Goal: Information Seeking & Learning: Learn about a topic

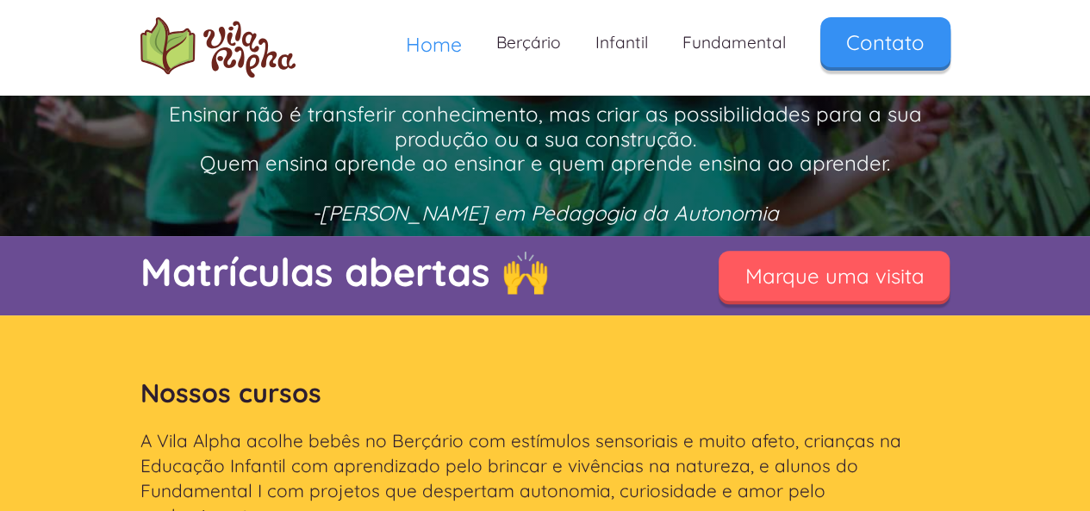
scroll to position [258, 0]
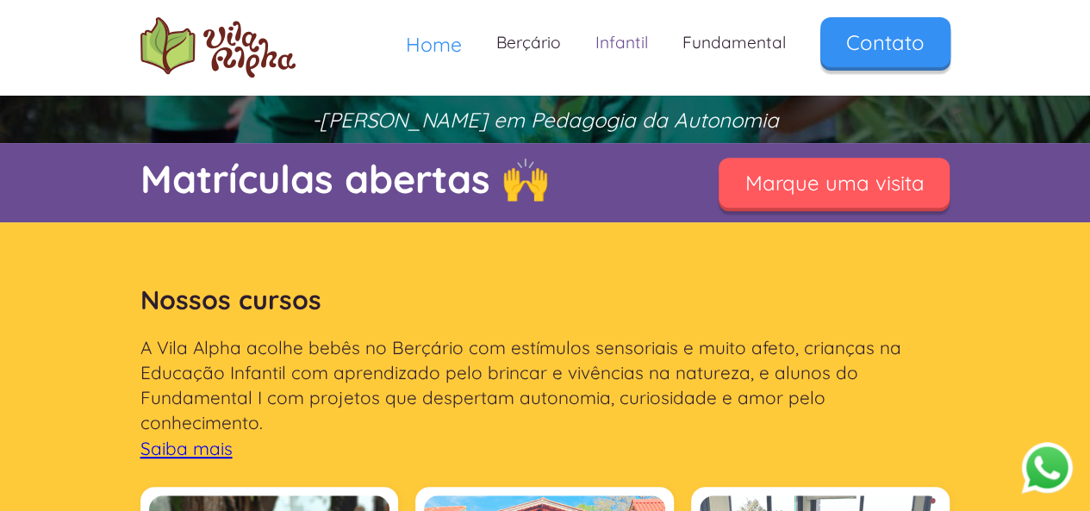
click at [625, 40] on link "Infantil" at bounding box center [621, 42] width 87 height 51
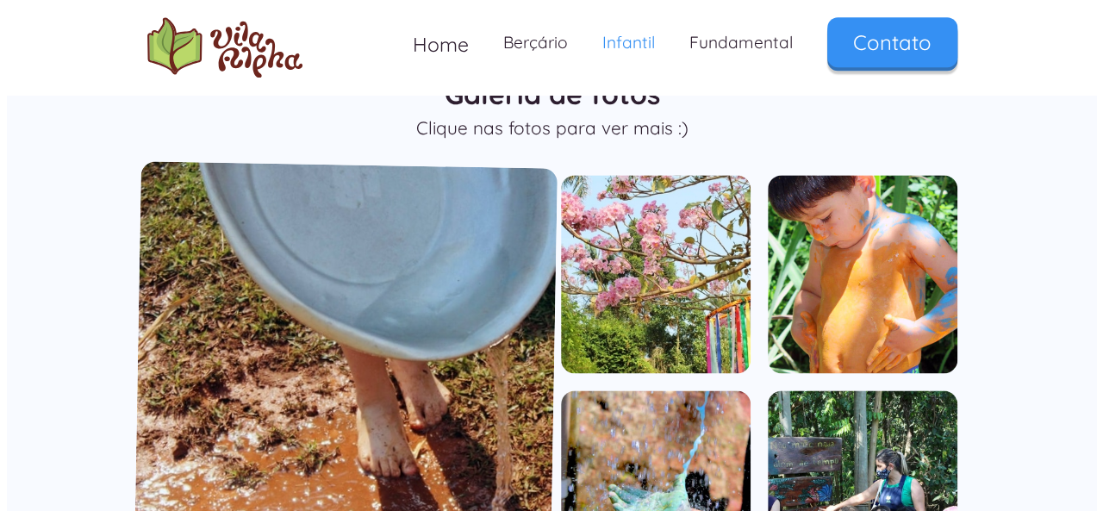
scroll to position [1120, 0]
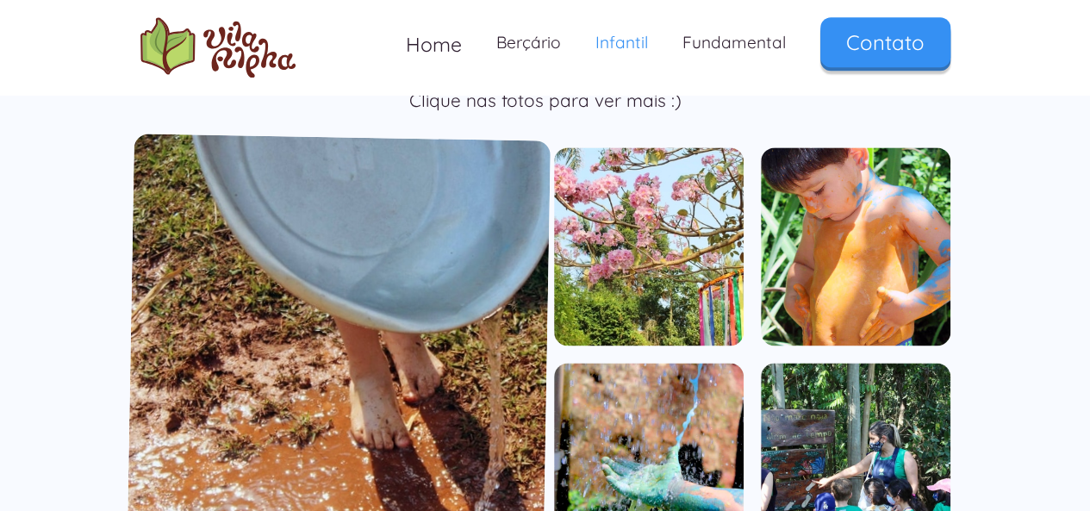
click at [466, 283] on img "open lightbox" at bounding box center [339, 354] width 424 height 441
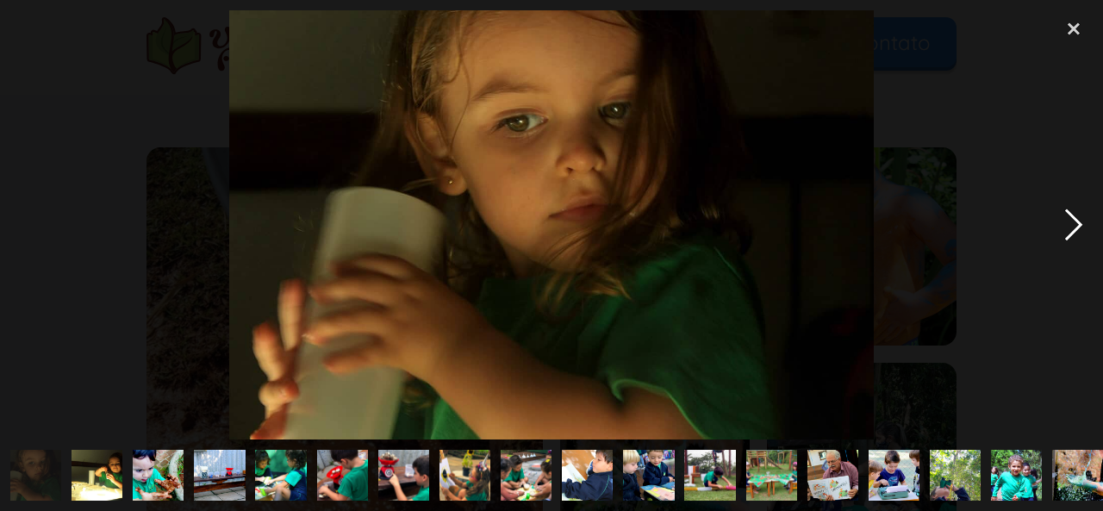
click at [1073, 214] on div "next image" at bounding box center [1073, 224] width 59 height 429
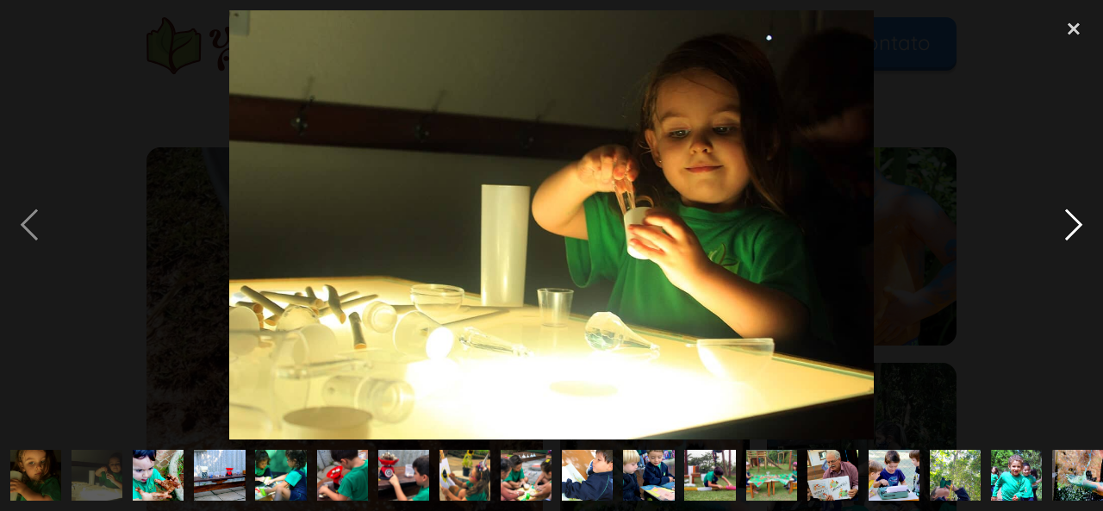
click at [1070, 218] on div "next image" at bounding box center [1073, 224] width 59 height 429
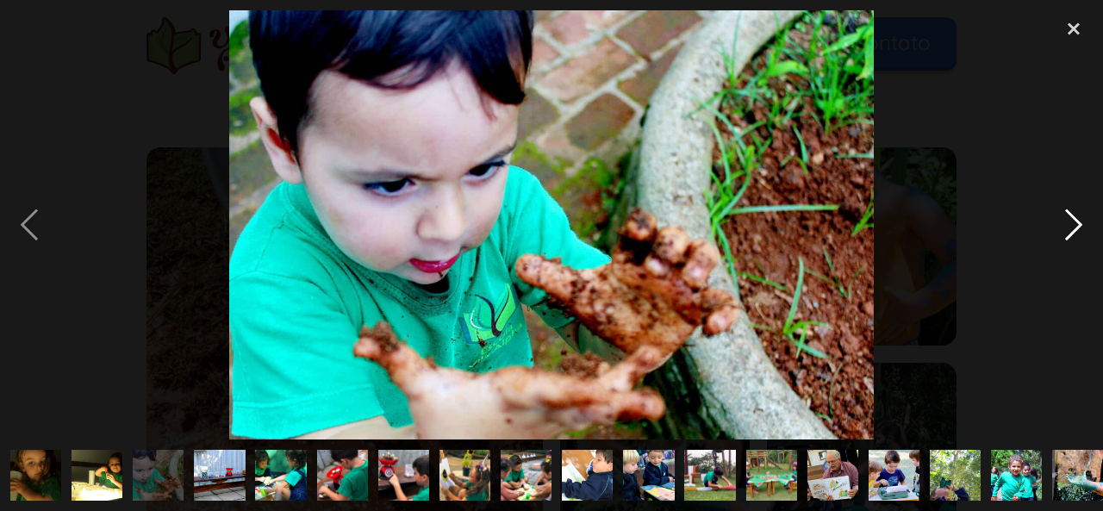
click at [1070, 218] on div "next image" at bounding box center [1073, 224] width 59 height 429
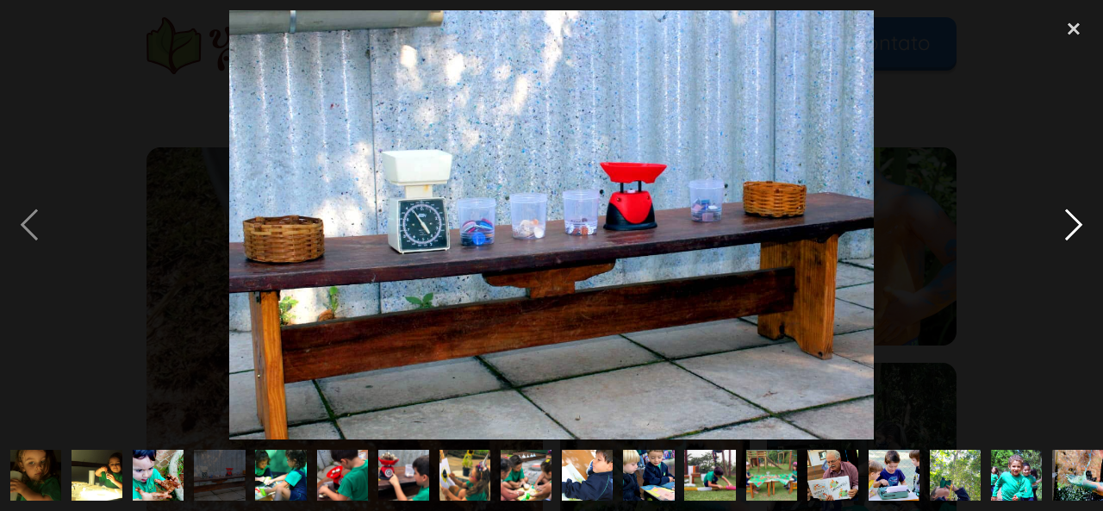
click at [1070, 218] on div "next image" at bounding box center [1073, 224] width 59 height 429
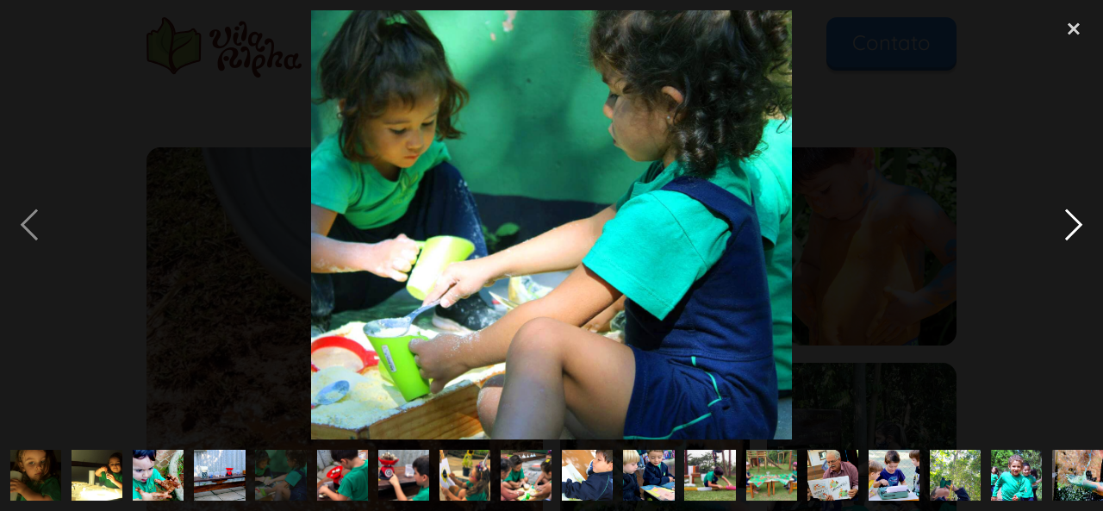
click at [1070, 218] on div "next image" at bounding box center [1073, 224] width 59 height 429
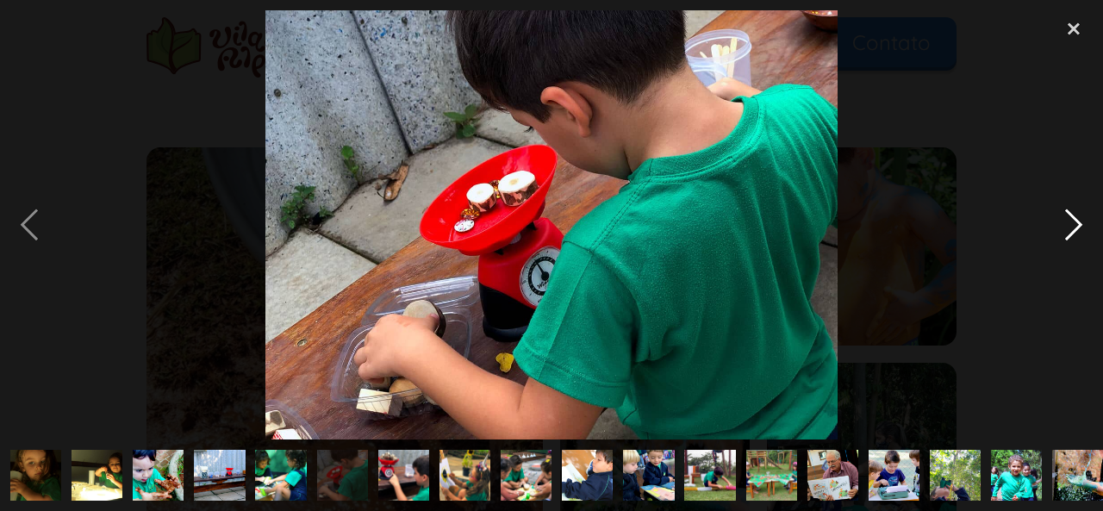
click at [1070, 218] on div "next image" at bounding box center [1073, 224] width 59 height 429
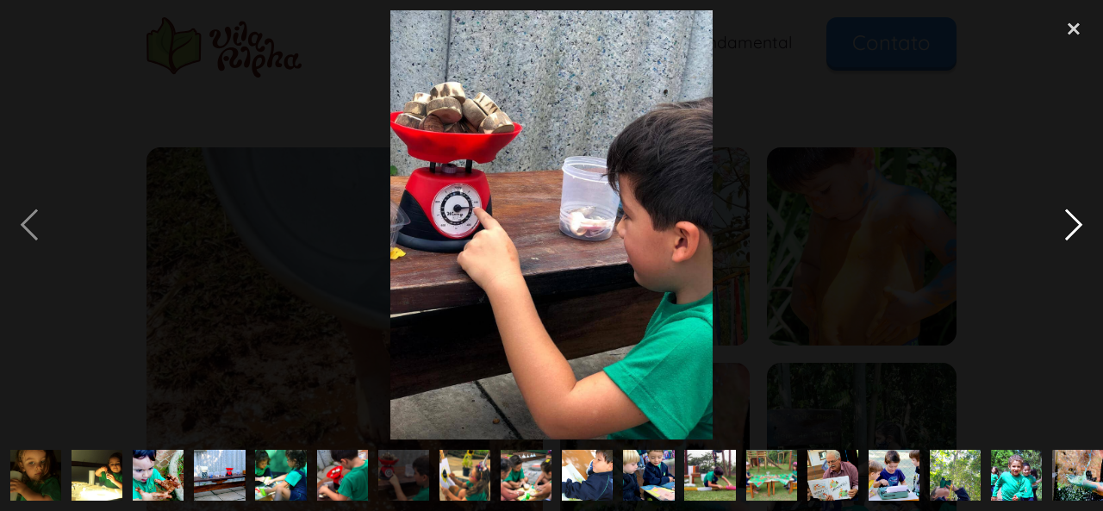
click at [1070, 218] on div "next image" at bounding box center [1073, 224] width 59 height 429
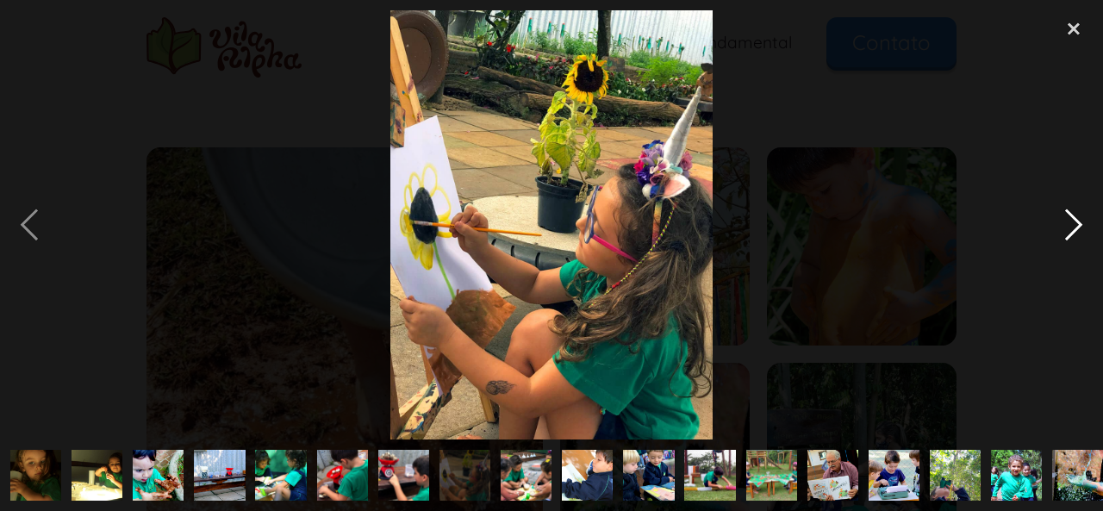
click at [1070, 218] on div "next image" at bounding box center [1073, 224] width 59 height 429
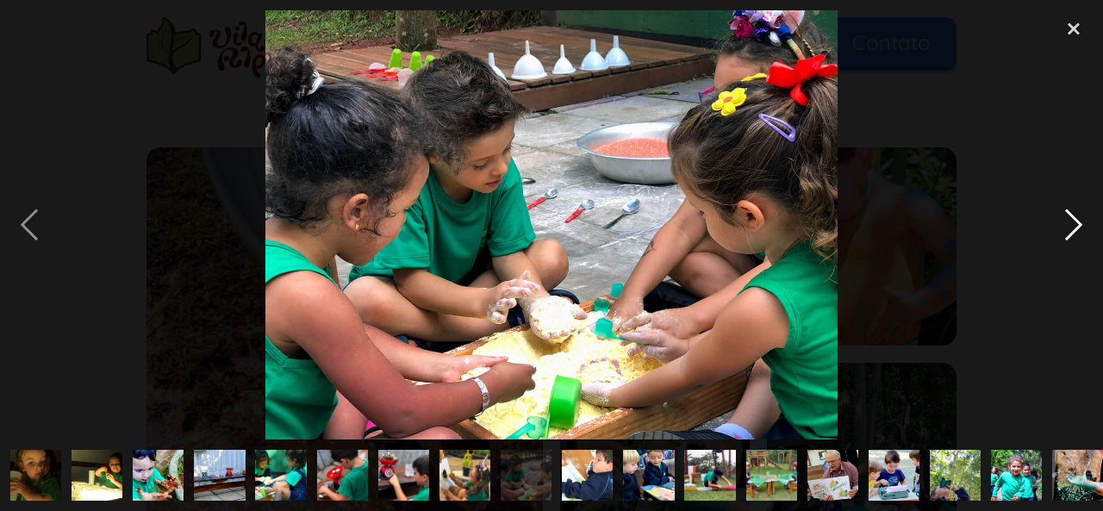
click at [1070, 218] on div "next image" at bounding box center [1073, 224] width 59 height 429
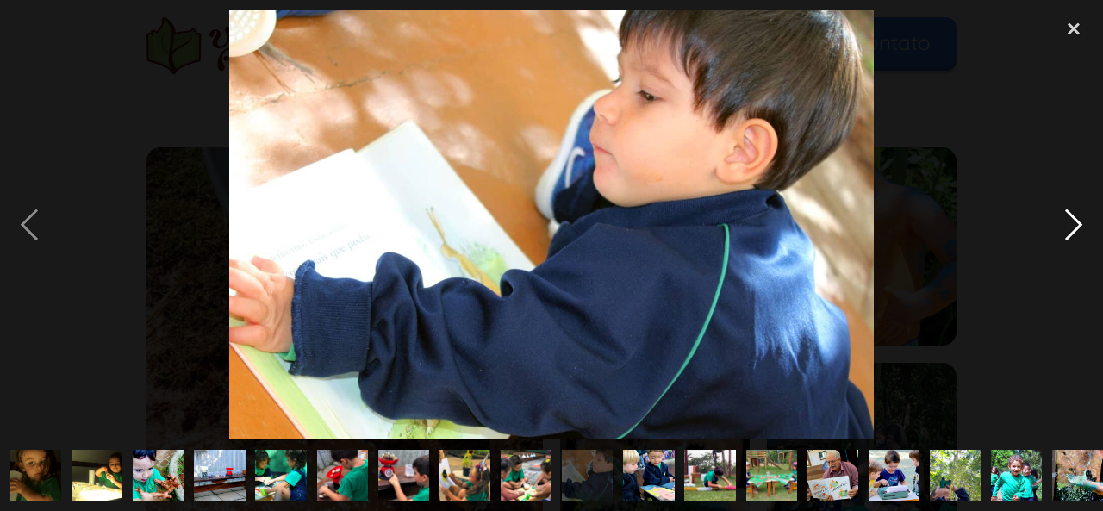
click at [1070, 218] on div "next image" at bounding box center [1073, 224] width 59 height 429
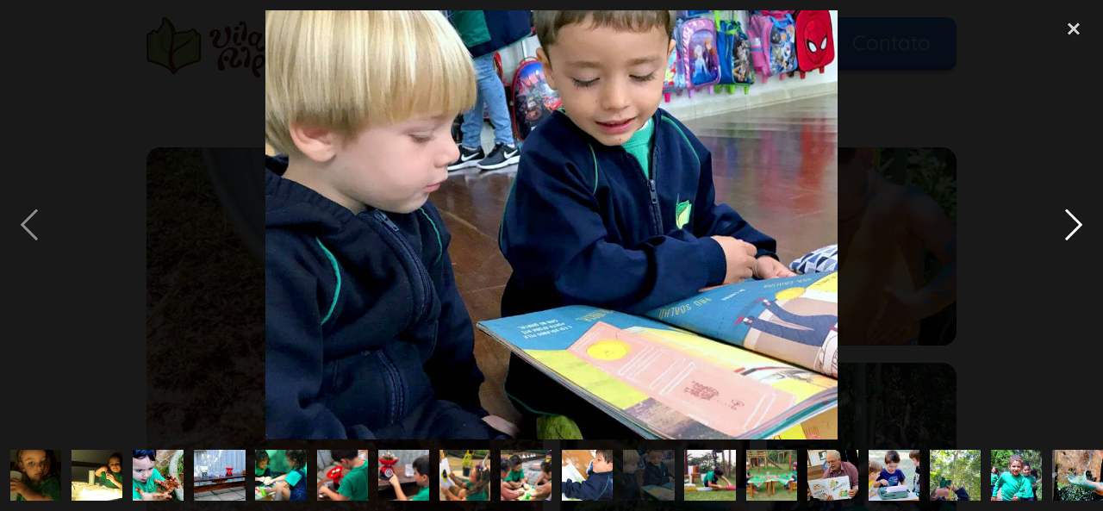
click at [1070, 218] on div "next image" at bounding box center [1073, 224] width 59 height 429
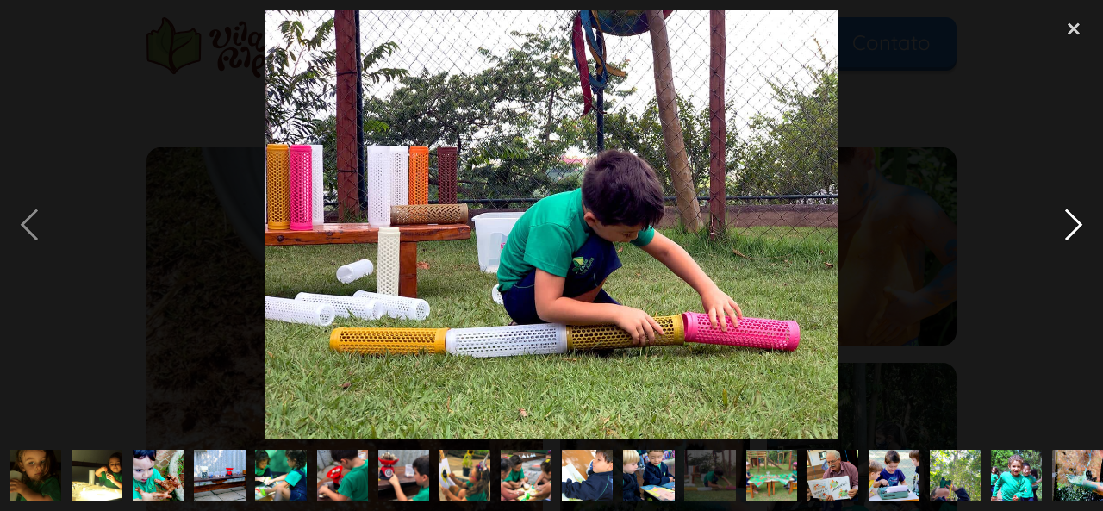
click at [1070, 218] on div "next image" at bounding box center [1073, 224] width 59 height 429
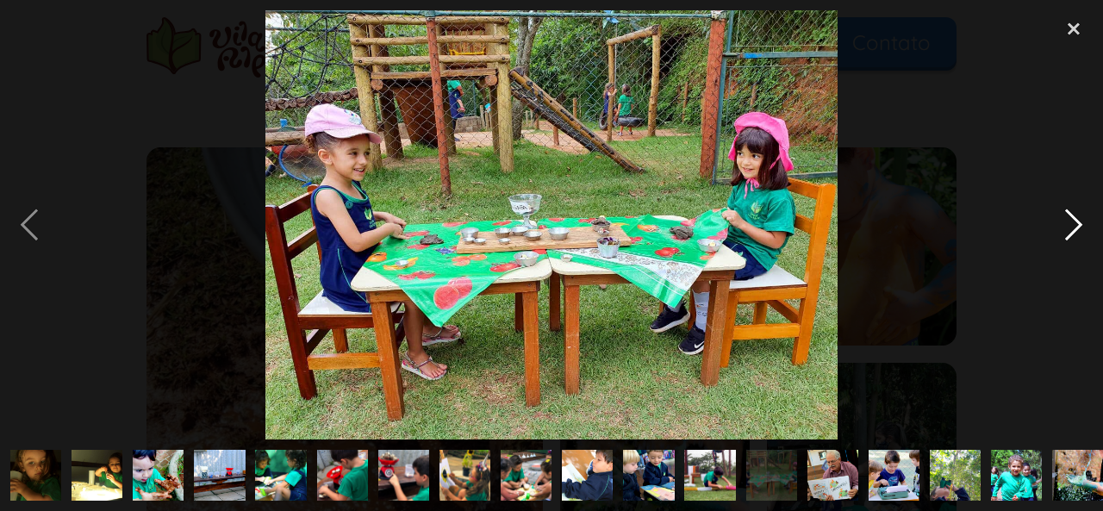
click at [1070, 218] on div "next image" at bounding box center [1073, 224] width 59 height 429
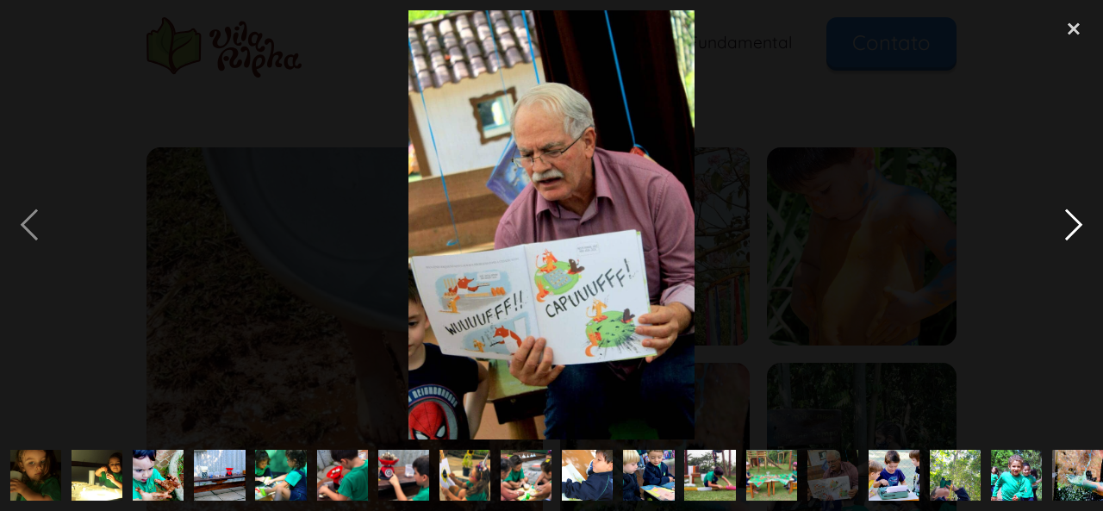
click at [1070, 218] on div "next image" at bounding box center [1073, 224] width 59 height 429
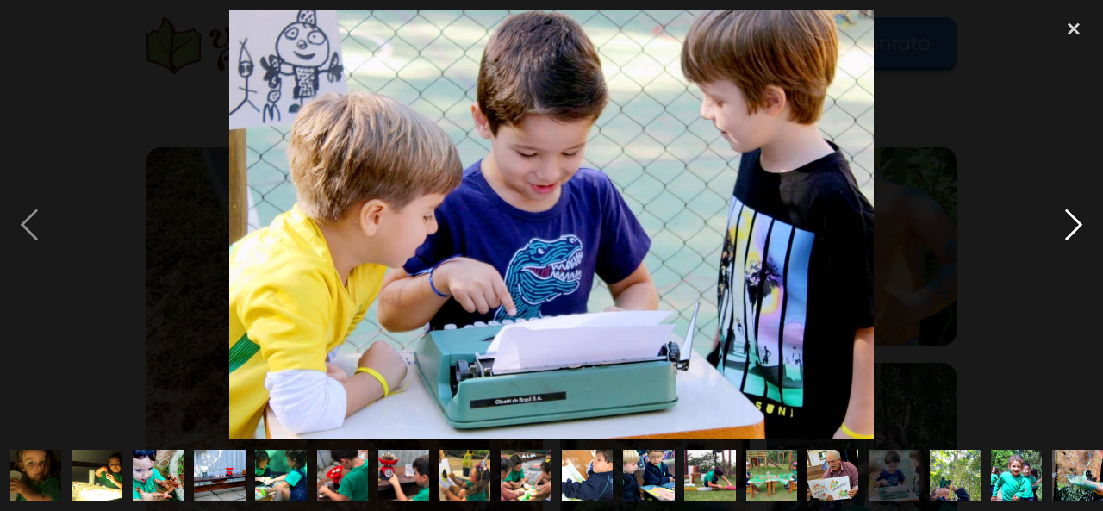
click at [1070, 218] on div "next image" at bounding box center [1073, 224] width 59 height 429
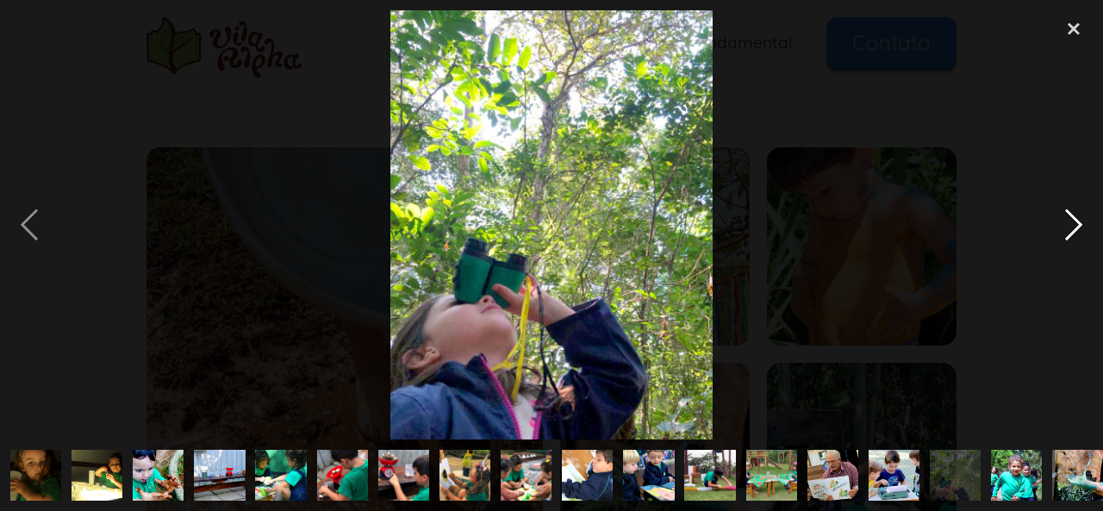
click at [1070, 218] on div "next image" at bounding box center [1073, 224] width 59 height 429
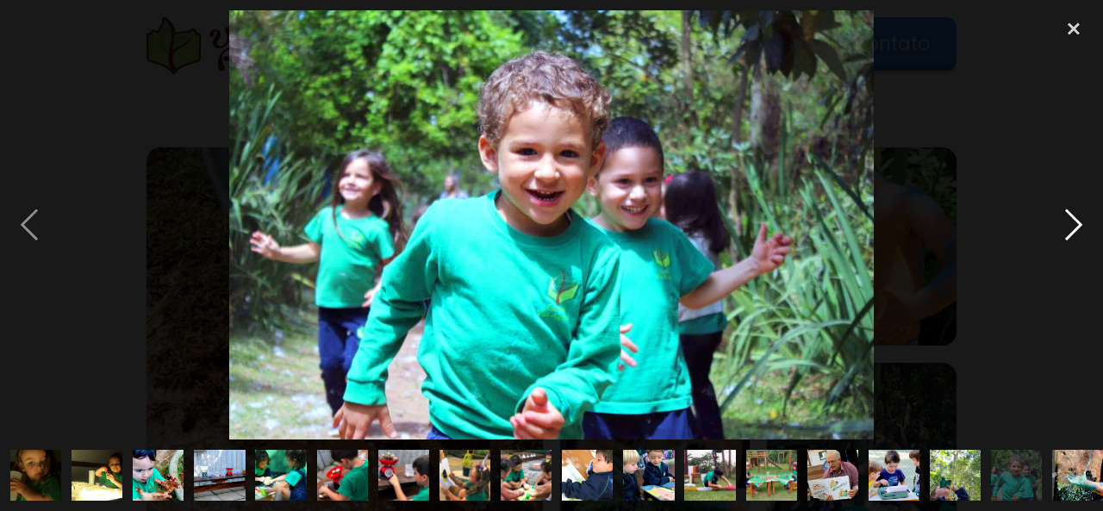
click at [1070, 218] on div "next image" at bounding box center [1073, 224] width 59 height 429
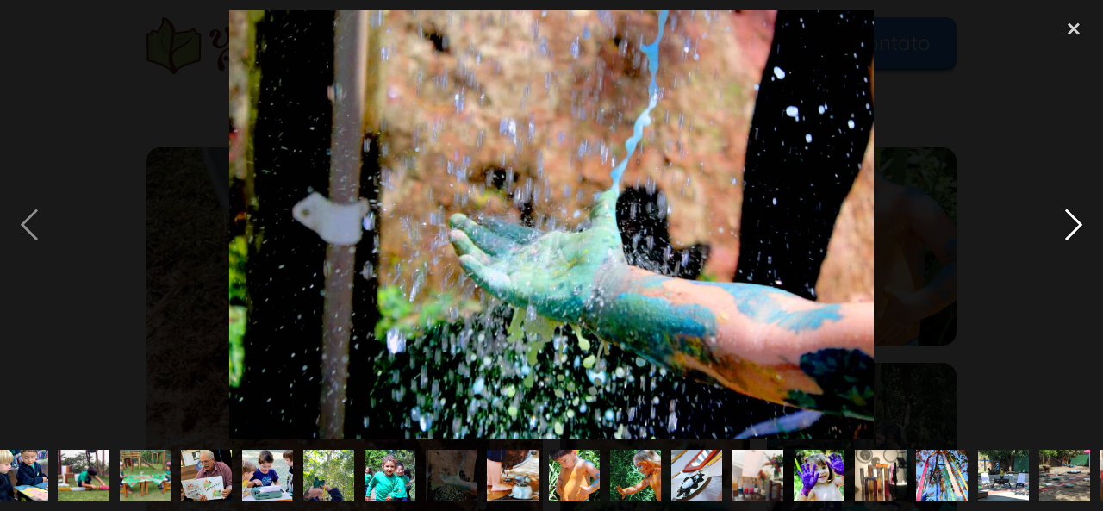
scroll to position [0, 808]
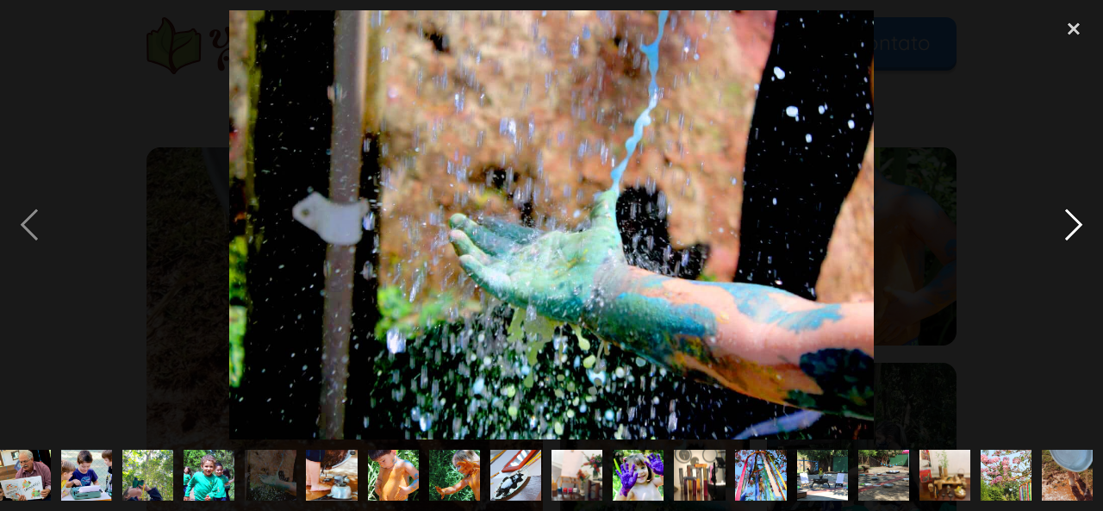
click at [1070, 218] on div "next image" at bounding box center [1073, 224] width 59 height 429
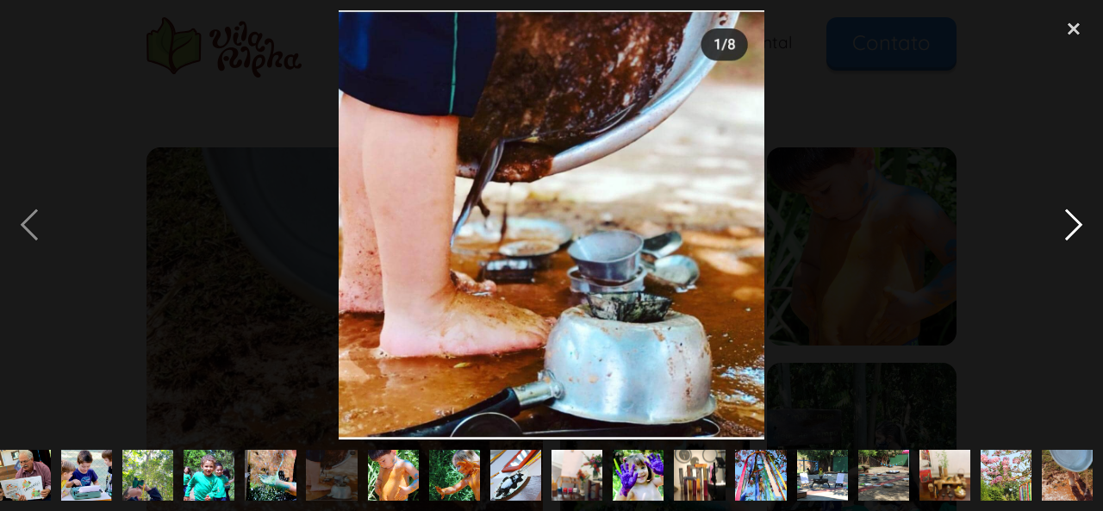
click at [1070, 218] on div "next image" at bounding box center [1073, 224] width 59 height 429
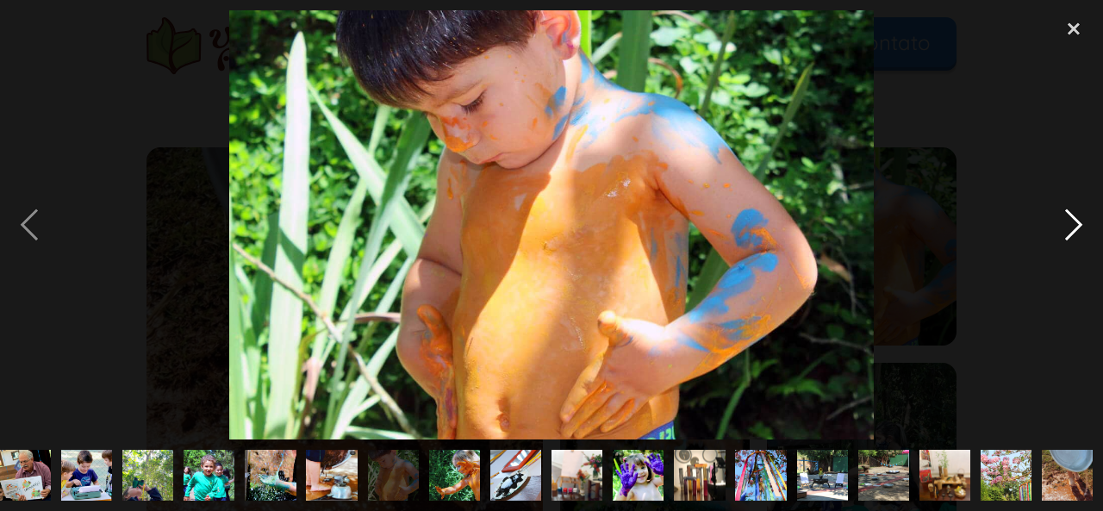
click at [1070, 218] on div "next image" at bounding box center [1073, 224] width 59 height 429
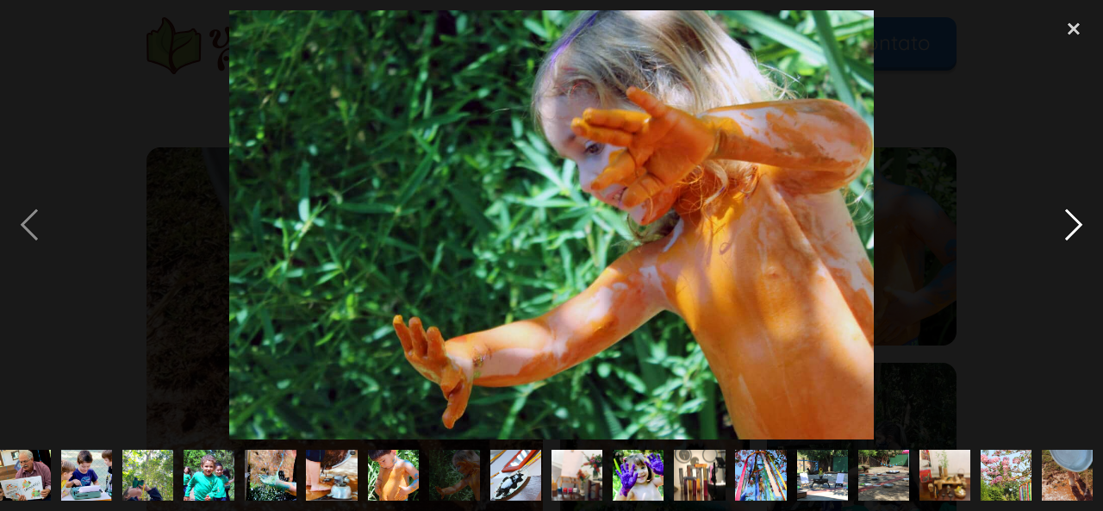
click at [1070, 218] on div "next image" at bounding box center [1073, 224] width 59 height 429
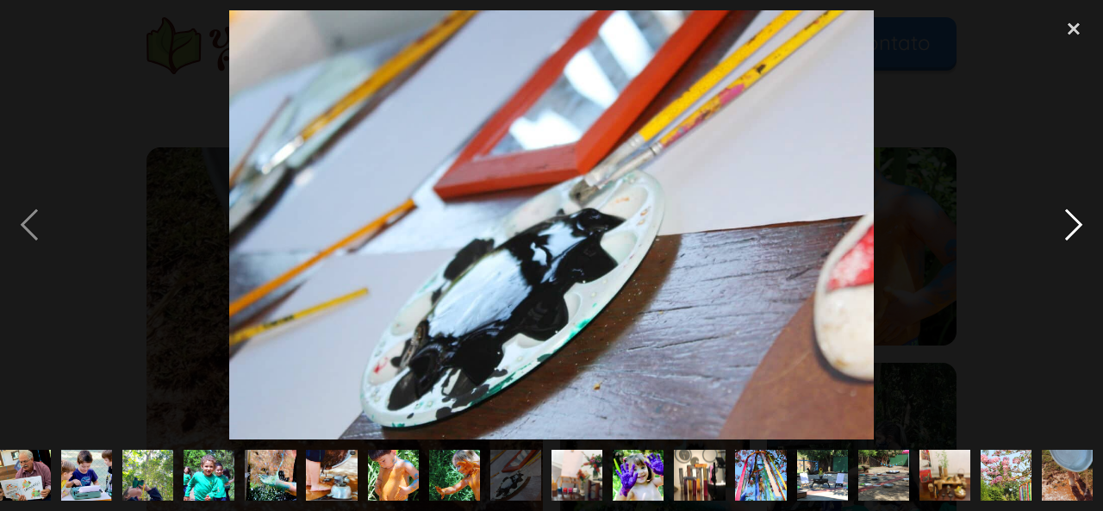
click at [1070, 218] on div "next image" at bounding box center [1073, 224] width 59 height 429
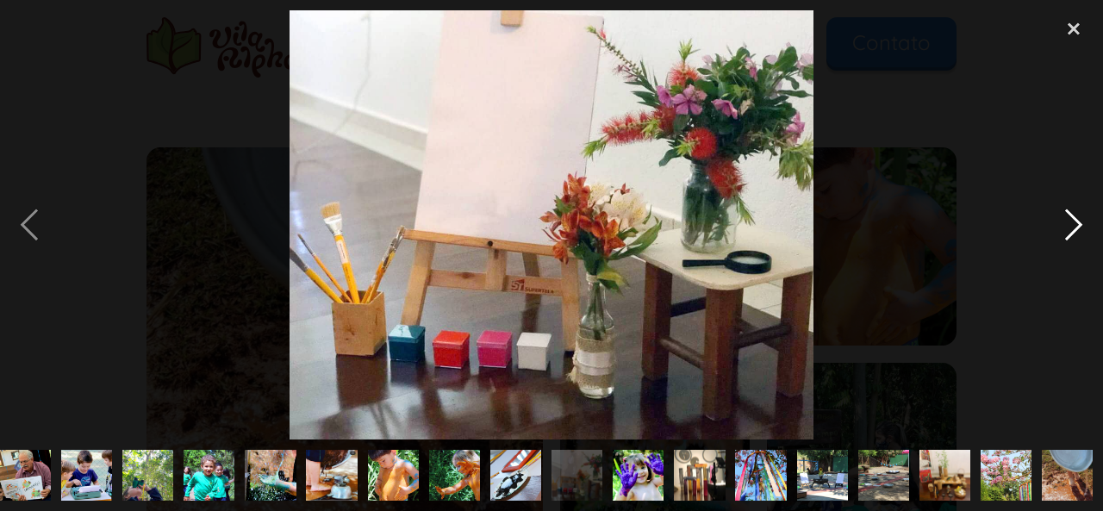
click at [1070, 218] on div "next image" at bounding box center [1073, 224] width 59 height 429
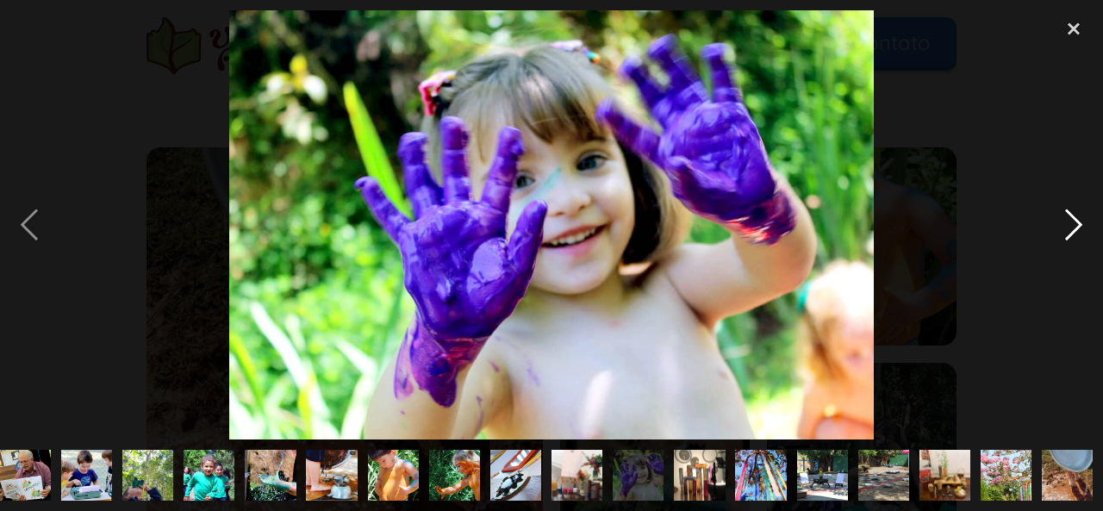
click at [1070, 218] on div "next image" at bounding box center [1073, 224] width 59 height 429
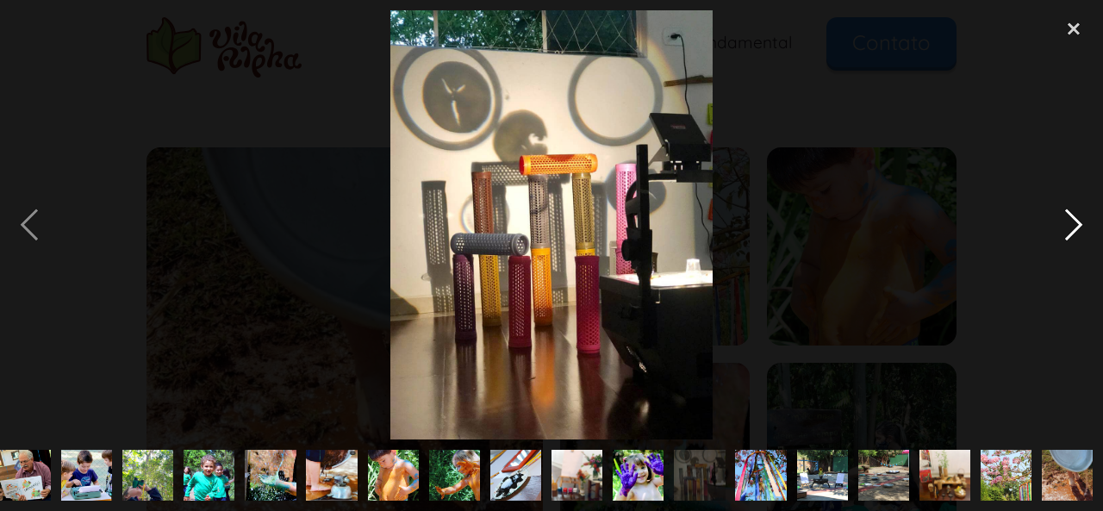
click at [1070, 218] on div "next image" at bounding box center [1073, 224] width 59 height 429
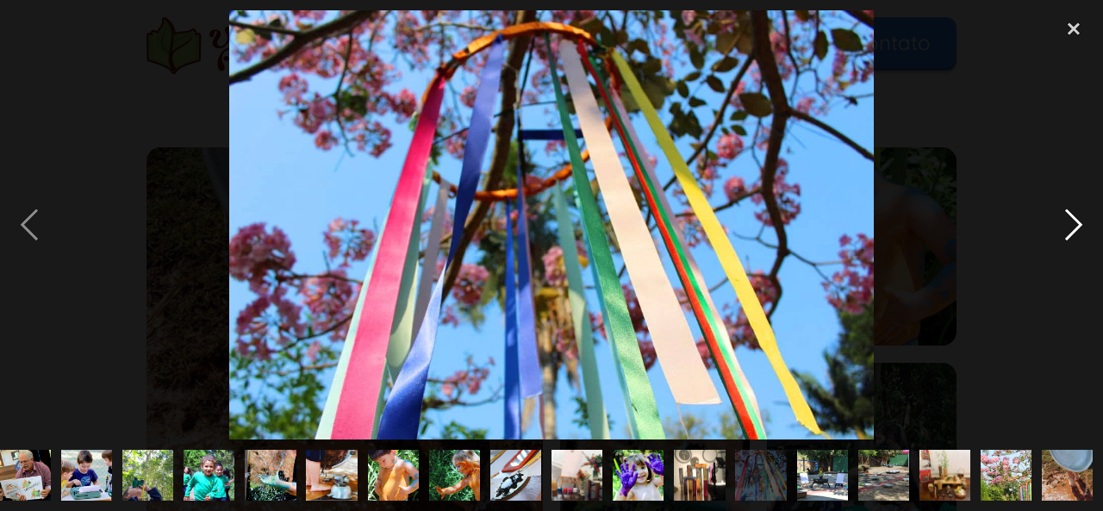
click at [1070, 218] on div "next image" at bounding box center [1073, 224] width 59 height 429
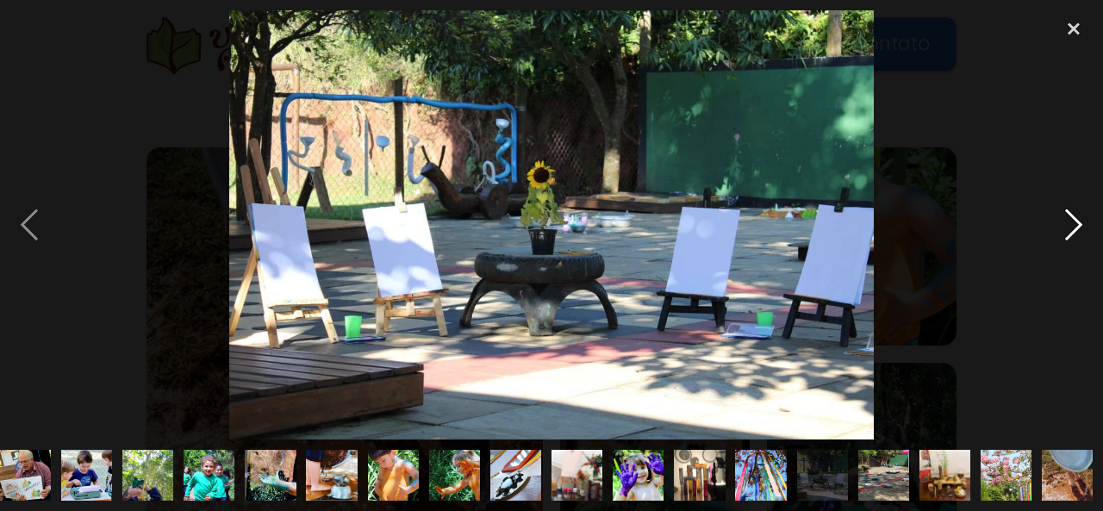
click at [1070, 218] on div "next image" at bounding box center [1073, 224] width 59 height 429
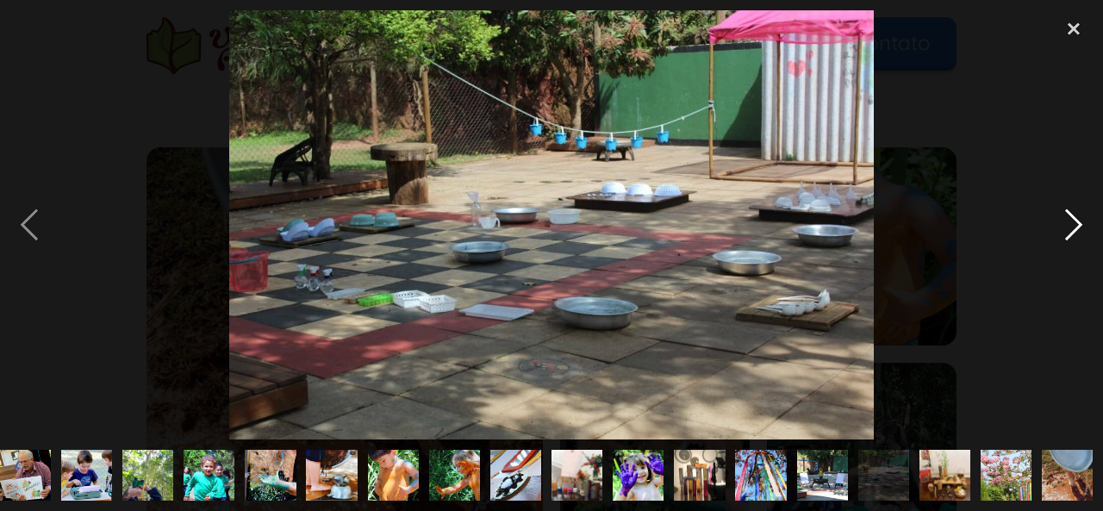
click at [1070, 218] on div "next image" at bounding box center [1073, 224] width 59 height 429
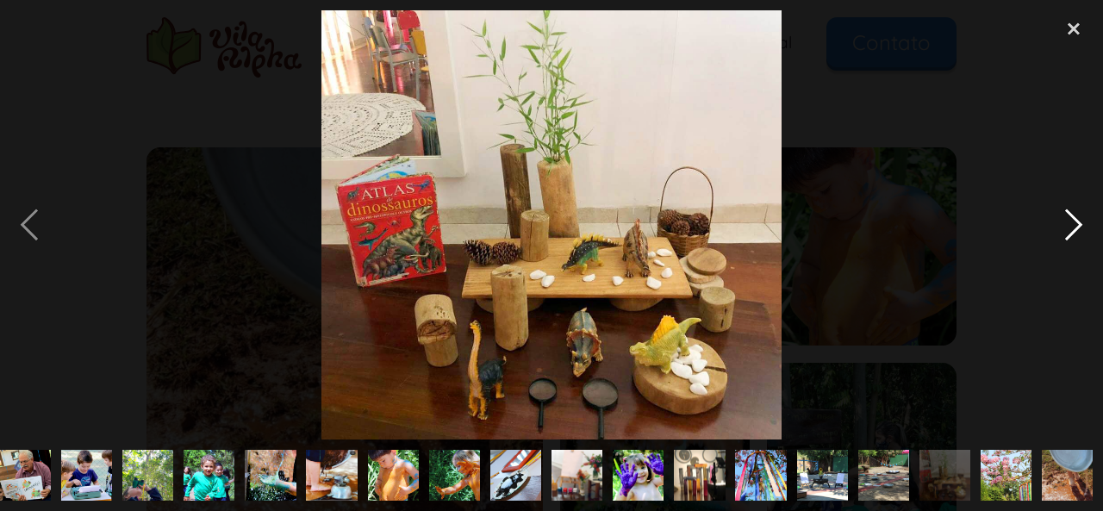
click at [1070, 218] on div "next image" at bounding box center [1073, 224] width 59 height 429
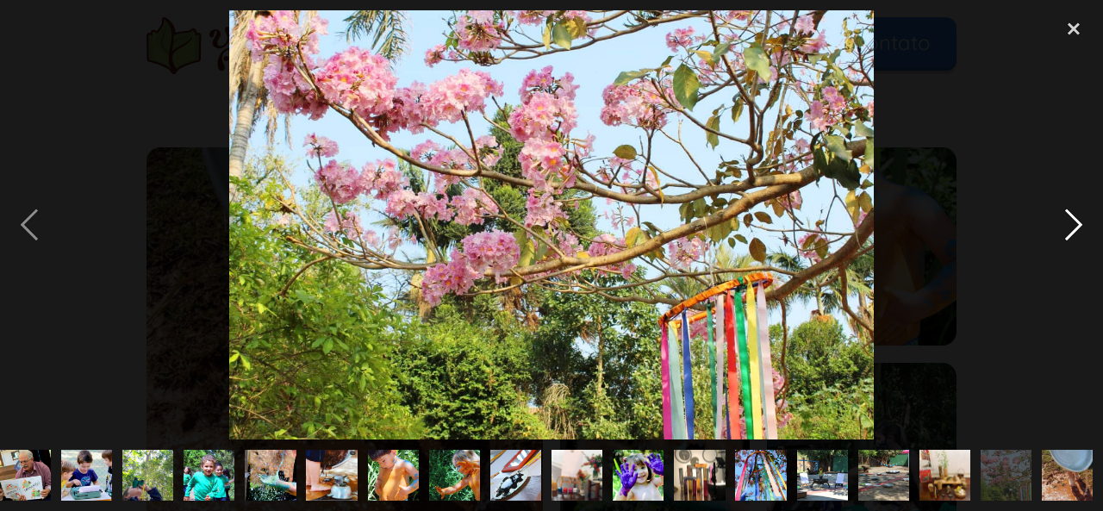
click at [1070, 218] on div "next image" at bounding box center [1073, 224] width 59 height 429
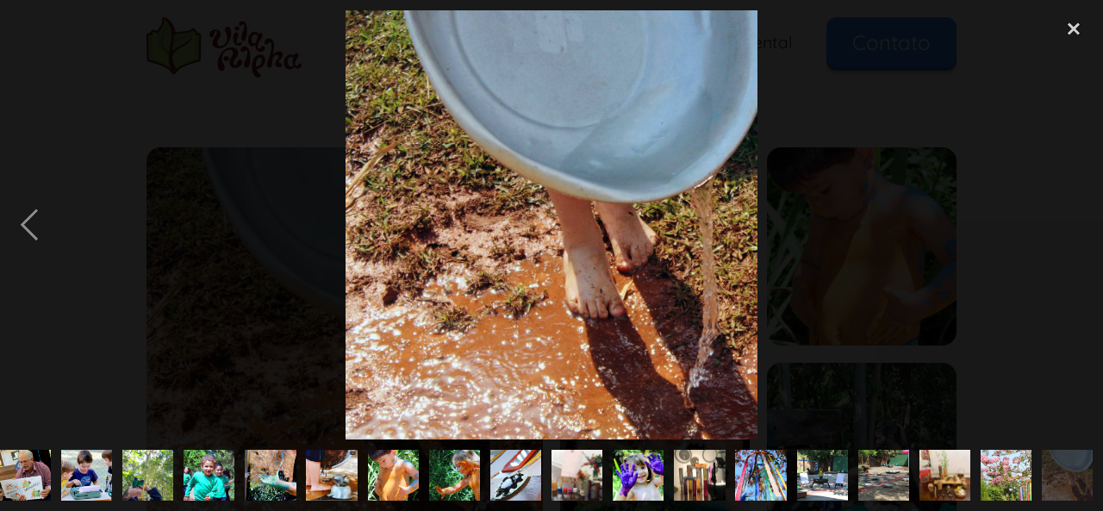
click at [1070, 218] on div "next image" at bounding box center [1073, 224] width 59 height 429
click at [1074, 30] on div "close lightbox" at bounding box center [1073, 29] width 59 height 38
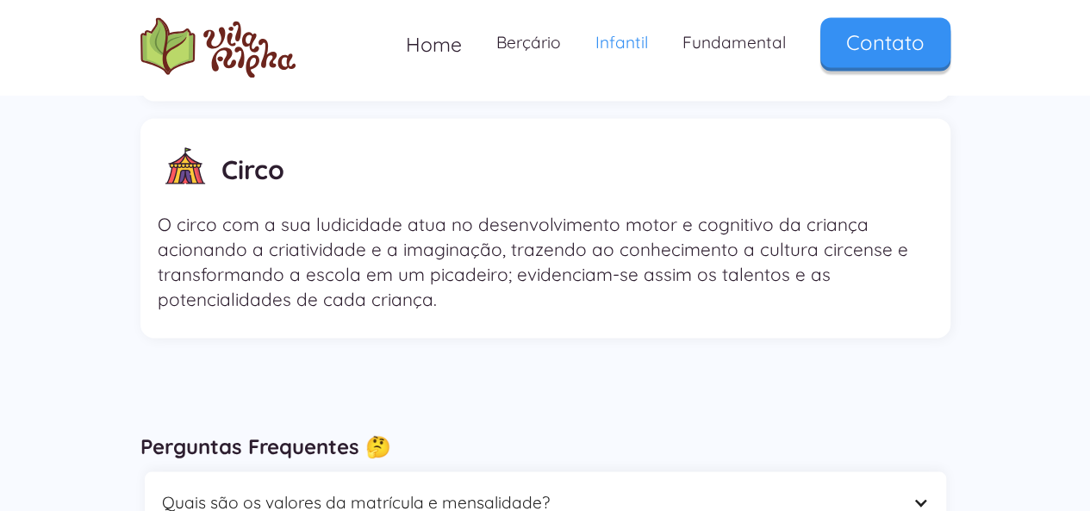
scroll to position [4787, 0]
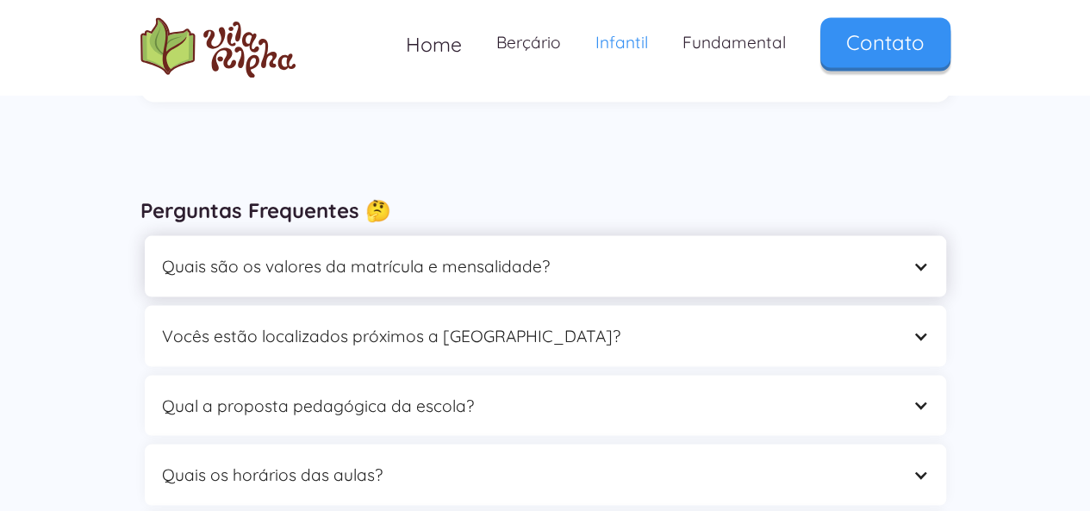
click at [463, 252] on div "Quais são os valores da matrícula e mensalidade?" at bounding box center [528, 265] width 732 height 27
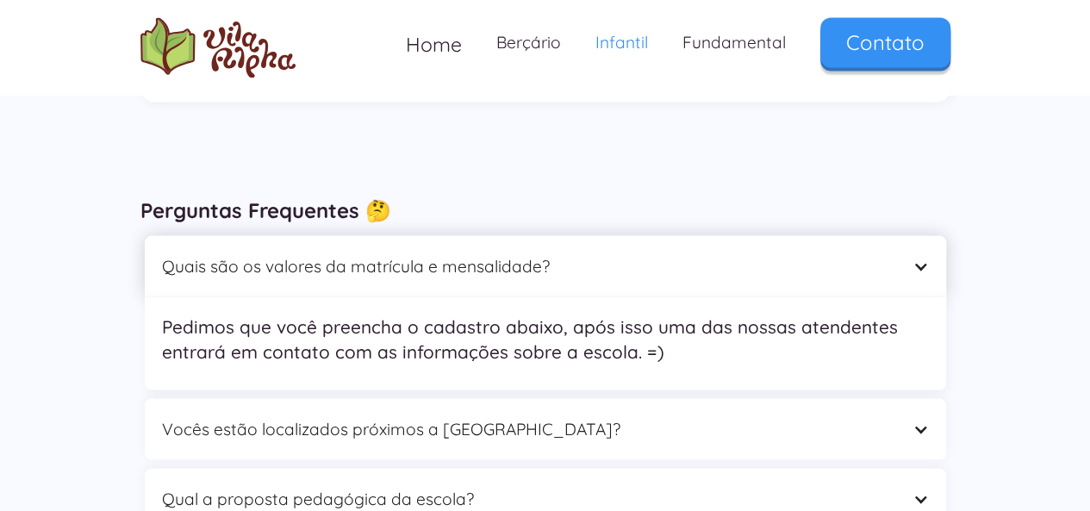
click at [463, 252] on div "Quais são os valores da matrícula e mensalidade?" at bounding box center [528, 265] width 732 height 27
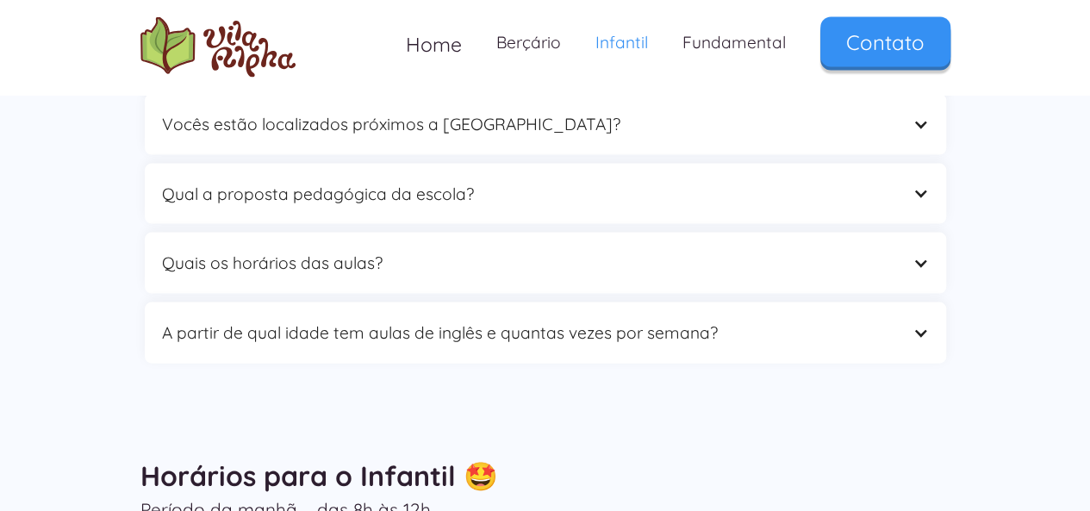
scroll to position [4960, 0]
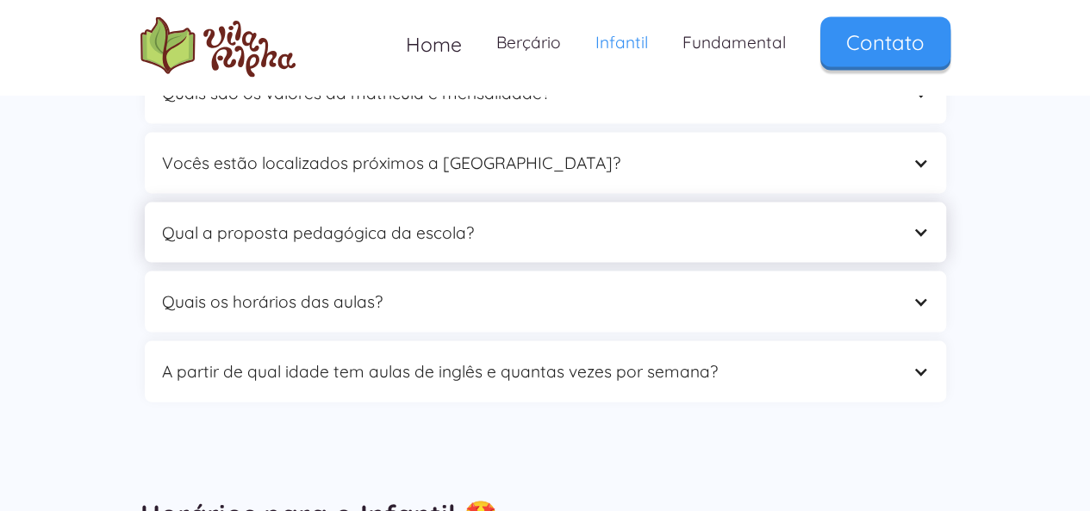
click at [460, 220] on div "Qual a proposta pedagógica da escola?" at bounding box center [528, 233] width 732 height 27
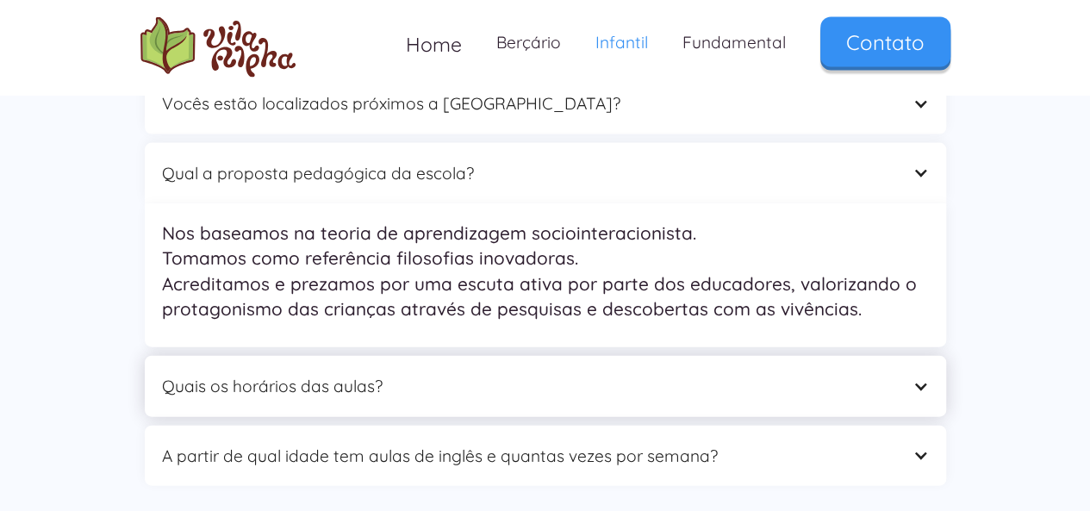
scroll to position [5046, 0]
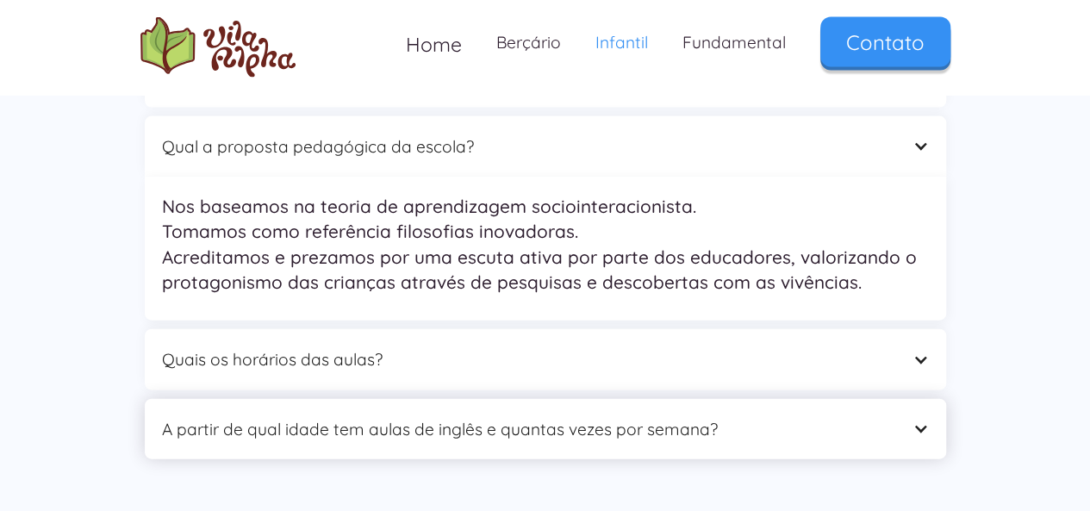
click at [538, 416] on div "A partir de qual idade tem aulas de inglês e quantas vezes por semana?" at bounding box center [528, 429] width 732 height 27
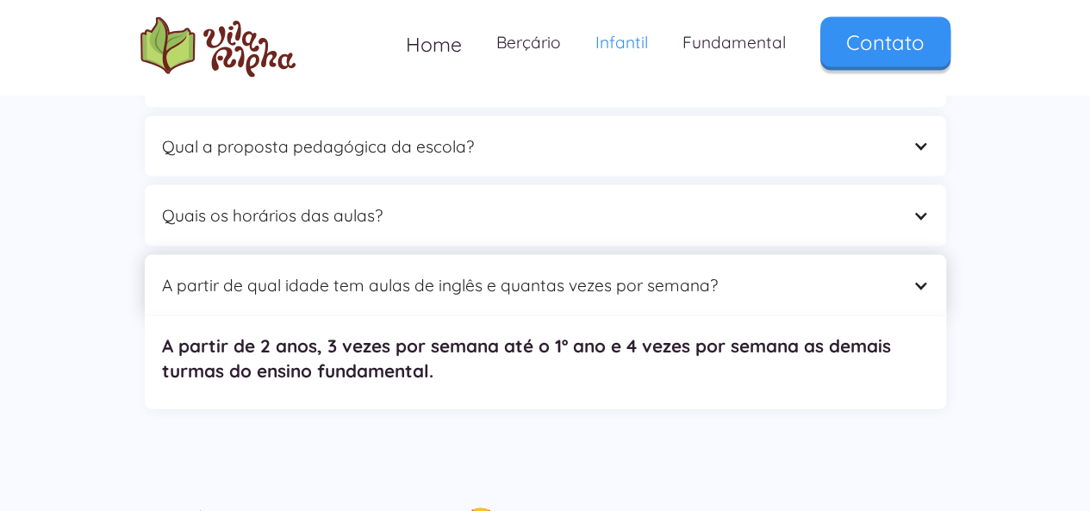
click at [507, 277] on div "A partir de qual idade tem aulas de inglês e quantas vezes por semana?" at bounding box center [545, 285] width 801 height 61
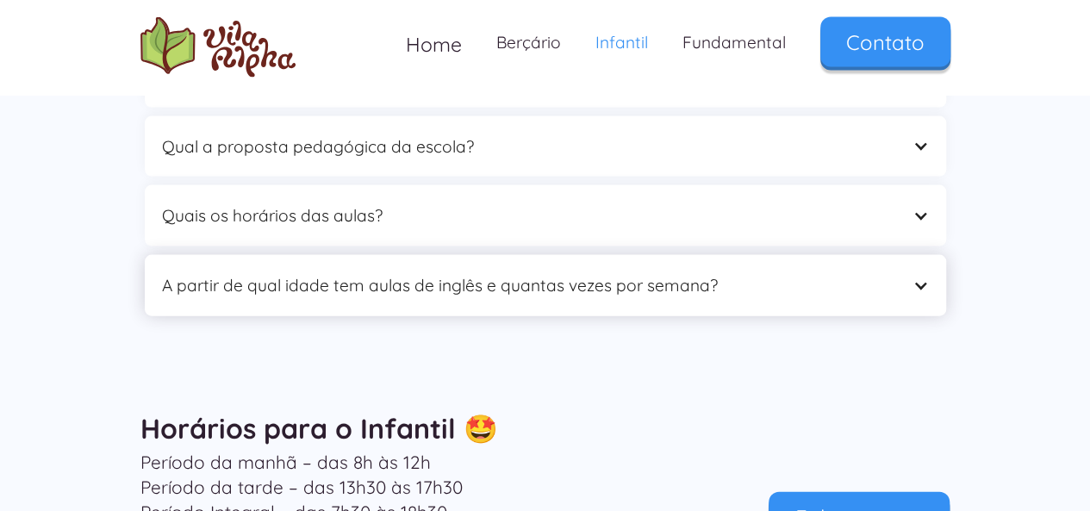
scroll to position [4874, 0]
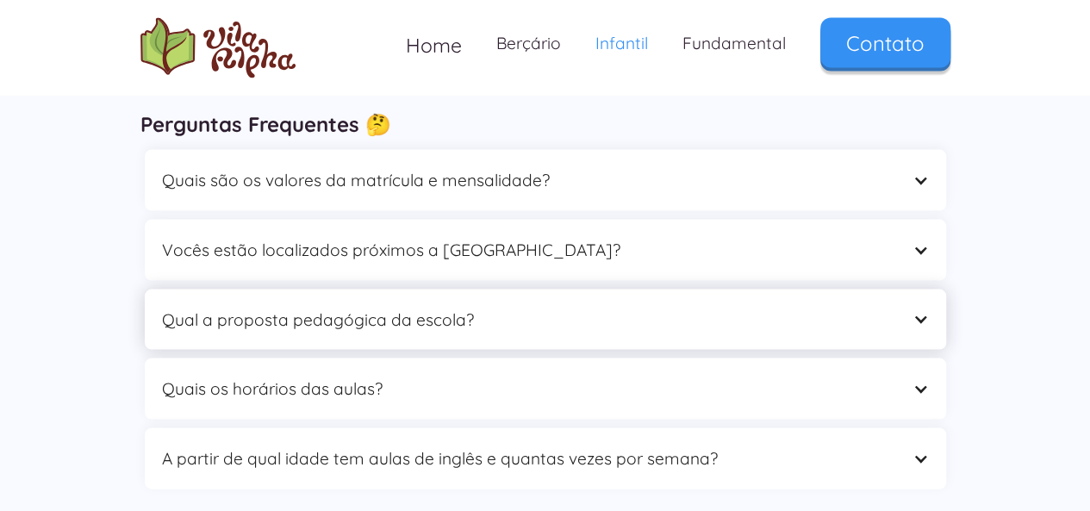
click at [442, 306] on div "Qual a proposta pedagógica da escola?" at bounding box center [528, 319] width 732 height 27
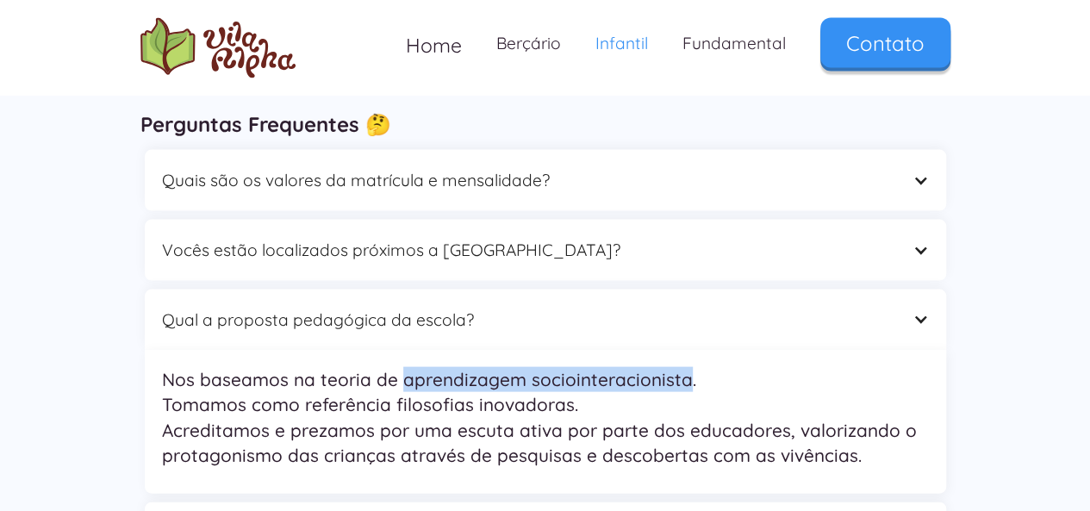
drag, startPoint x: 684, startPoint y: 361, endPoint x: 399, endPoint y: 356, distance: 285.2
click at [399, 366] on p "Nos baseamos na teoria de aprendizagem sociointeracionista. Tomamos como referê…" at bounding box center [545, 416] width 767 height 101
copy p "aprendizagem sociointeracionista"
